Goal: Navigation & Orientation: Find specific page/section

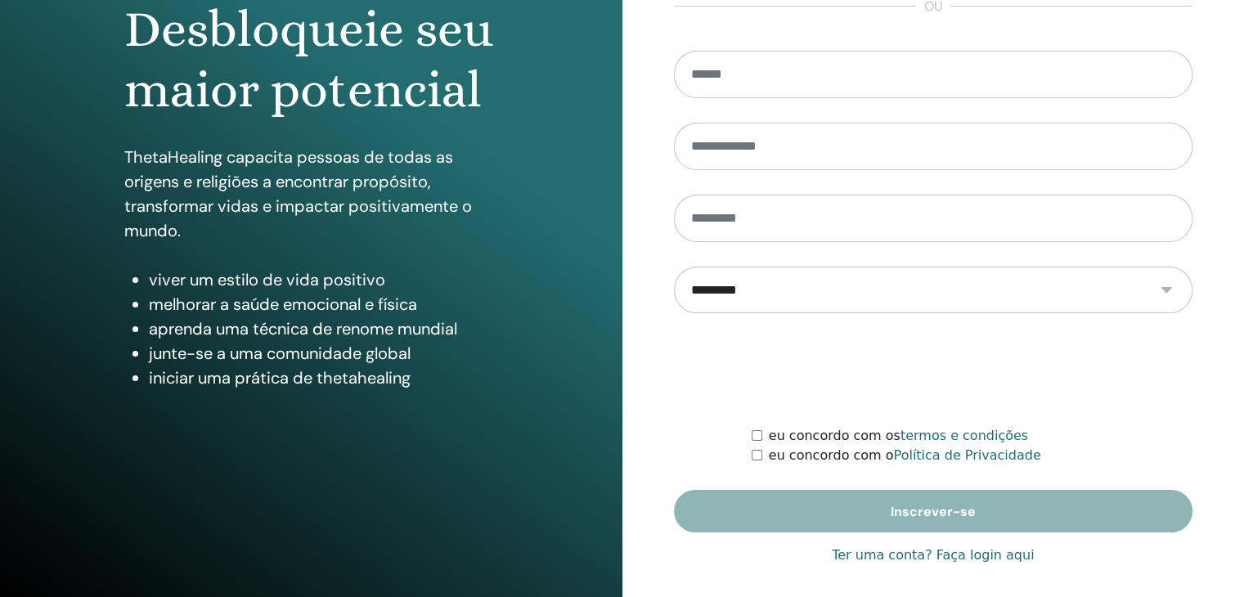
scroll to position [188, 0]
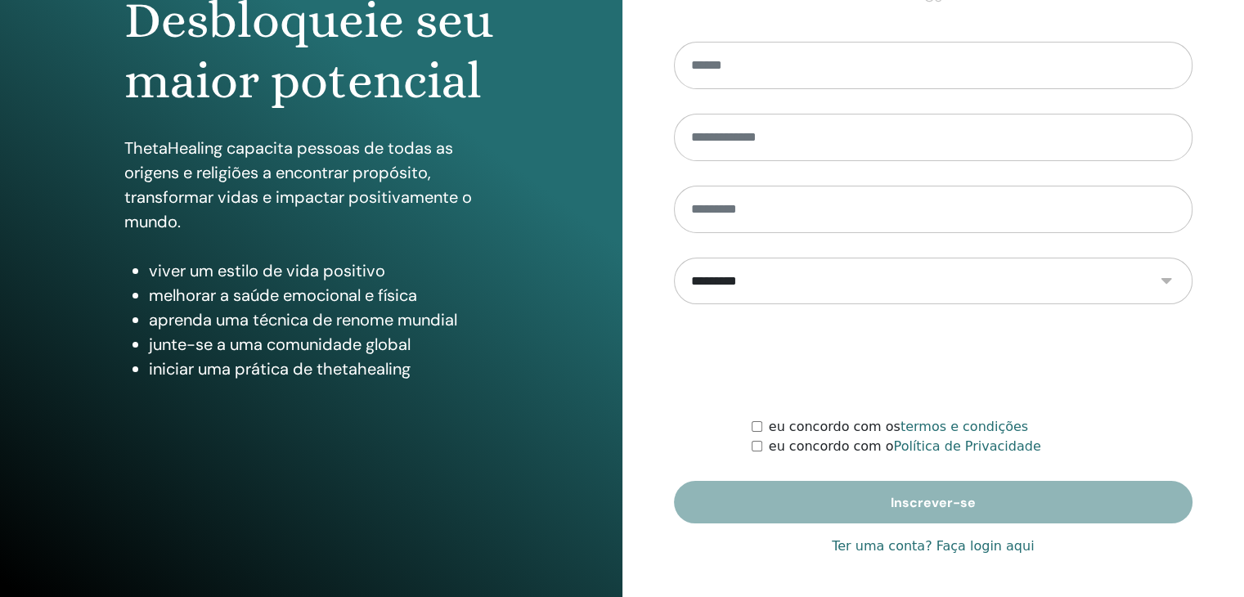
click at [971, 545] on font "Ter uma conta? Faça login aqui" at bounding box center [933, 546] width 202 height 16
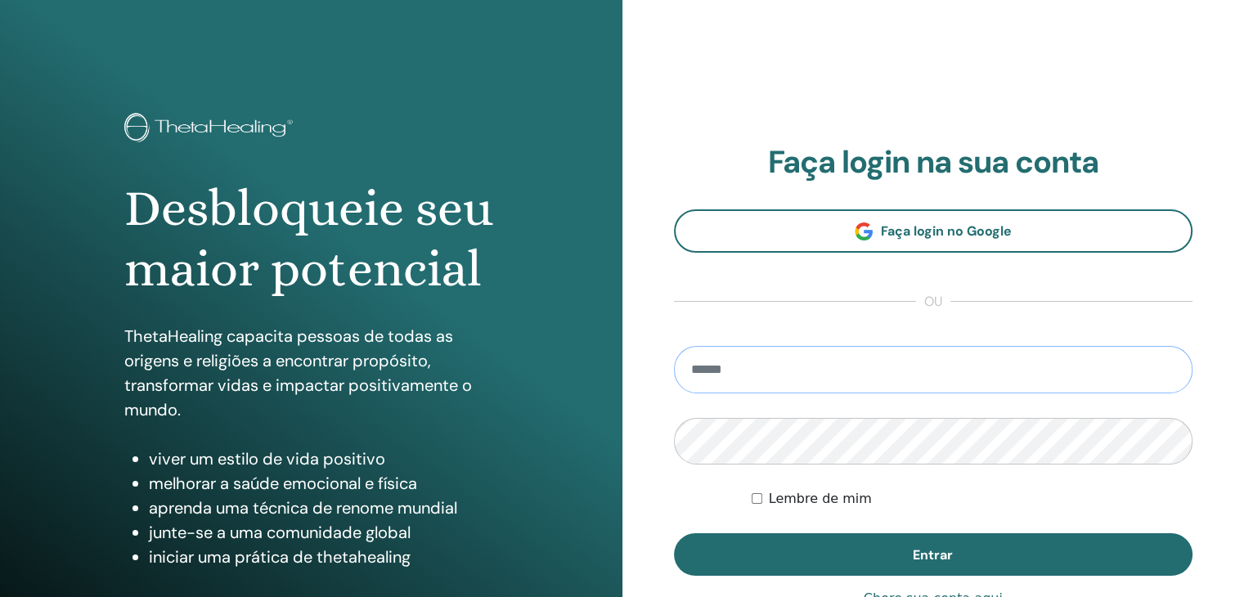
click at [723, 378] on input "email" at bounding box center [933, 369] width 519 height 47
type input "**********"
click at [674, 533] on button "Entrar" at bounding box center [933, 554] width 519 height 43
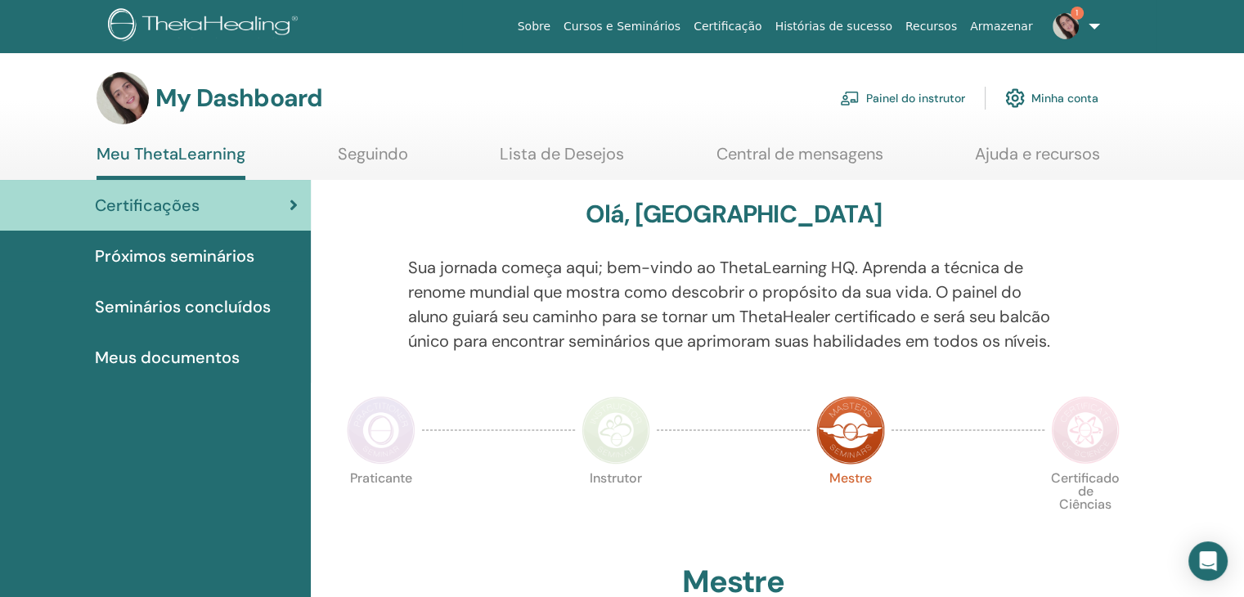
click at [182, 357] on span "Meus documentos" at bounding box center [167, 357] width 145 height 25
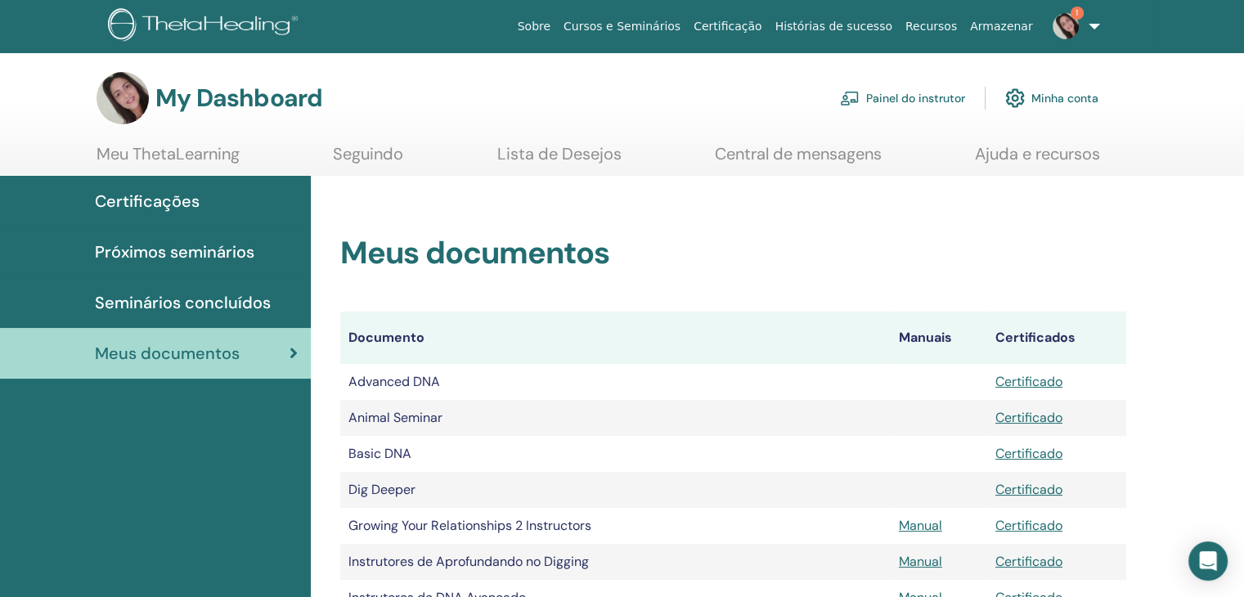
click at [357, 151] on link "Seguindo" at bounding box center [368, 160] width 70 height 32
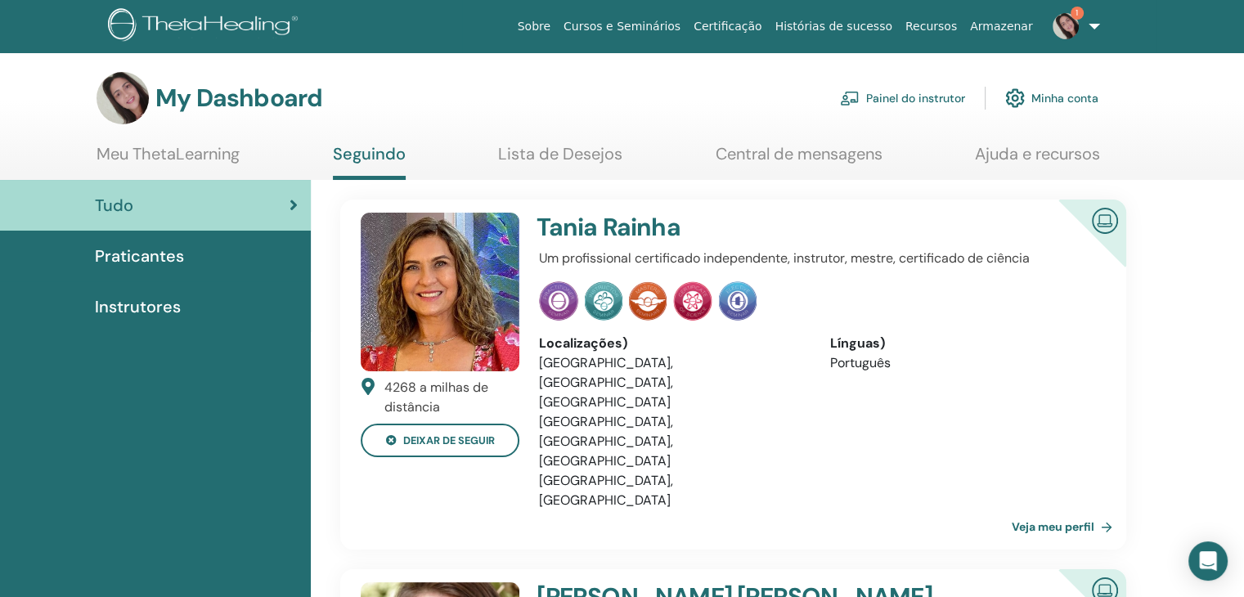
click at [131, 305] on span "Instrutores" at bounding box center [138, 306] width 86 height 25
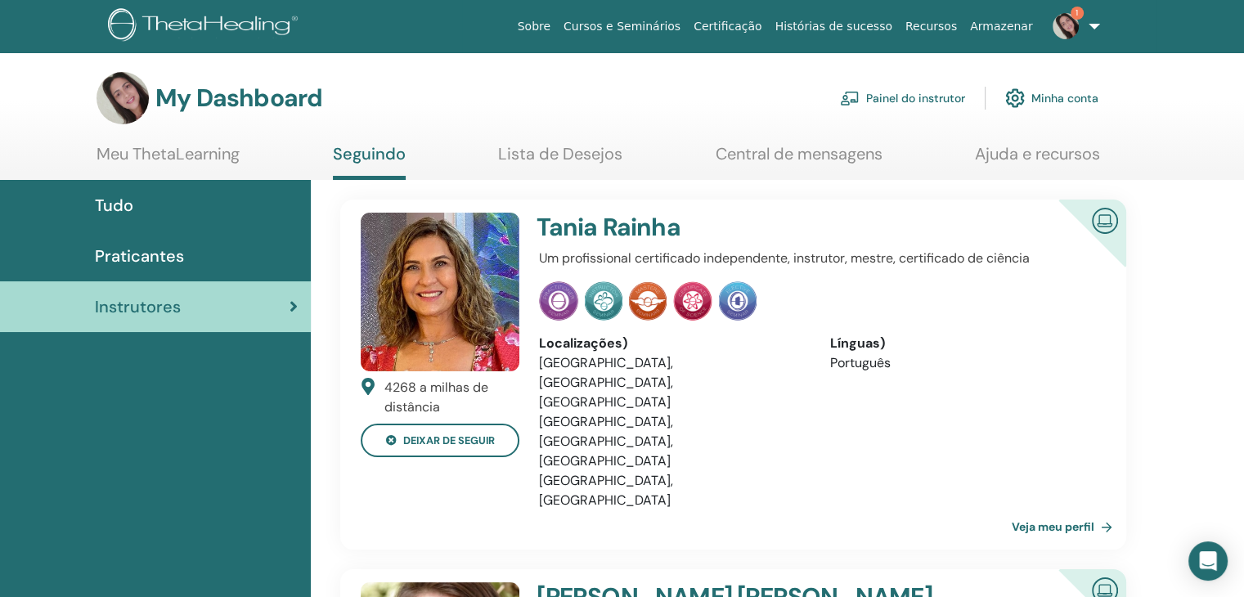
click at [130, 245] on span "Praticantes" at bounding box center [139, 256] width 89 height 25
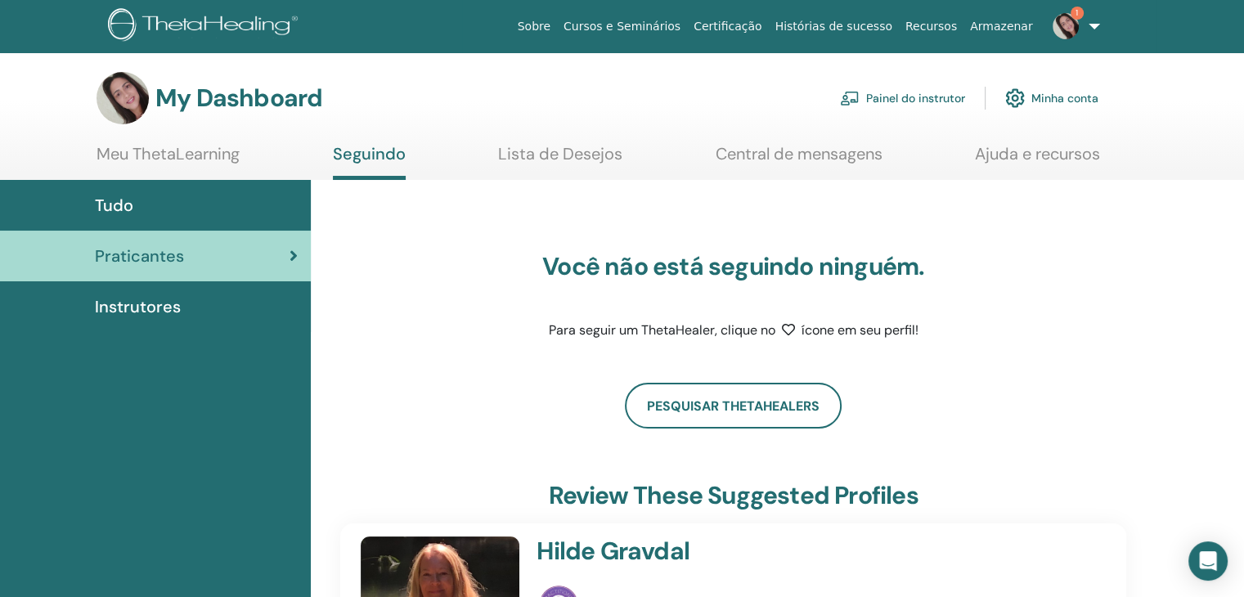
click at [766, 24] on link "Certificação" at bounding box center [727, 26] width 81 height 30
